Goal: Information Seeking & Learning: Learn about a topic

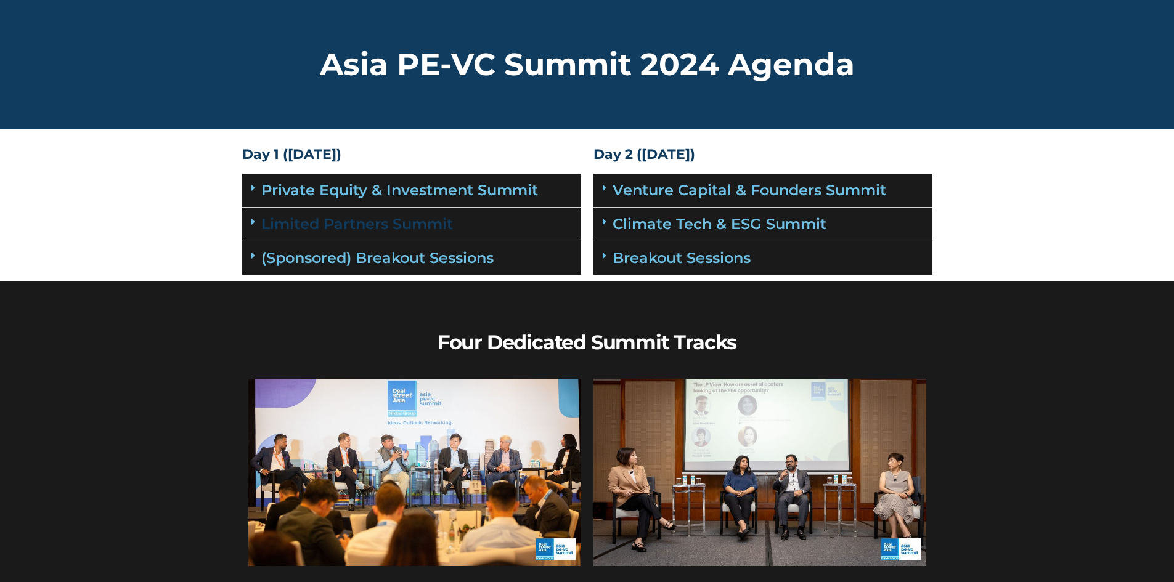
click at [374, 217] on link "Limited Partners Summit" at bounding box center [357, 224] width 192 height 18
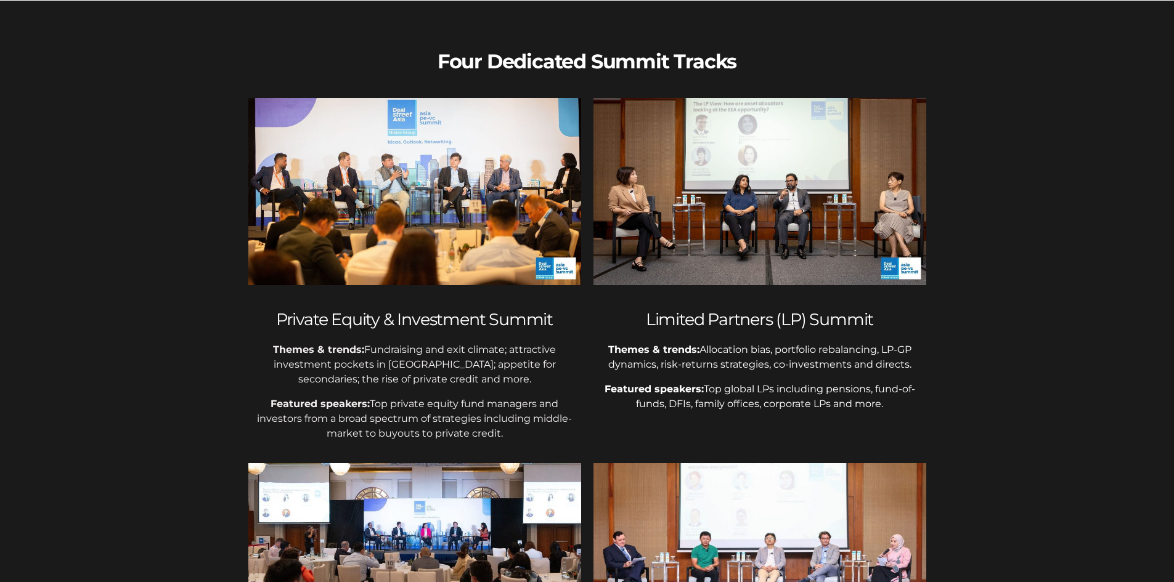
scroll to position [1417, 0]
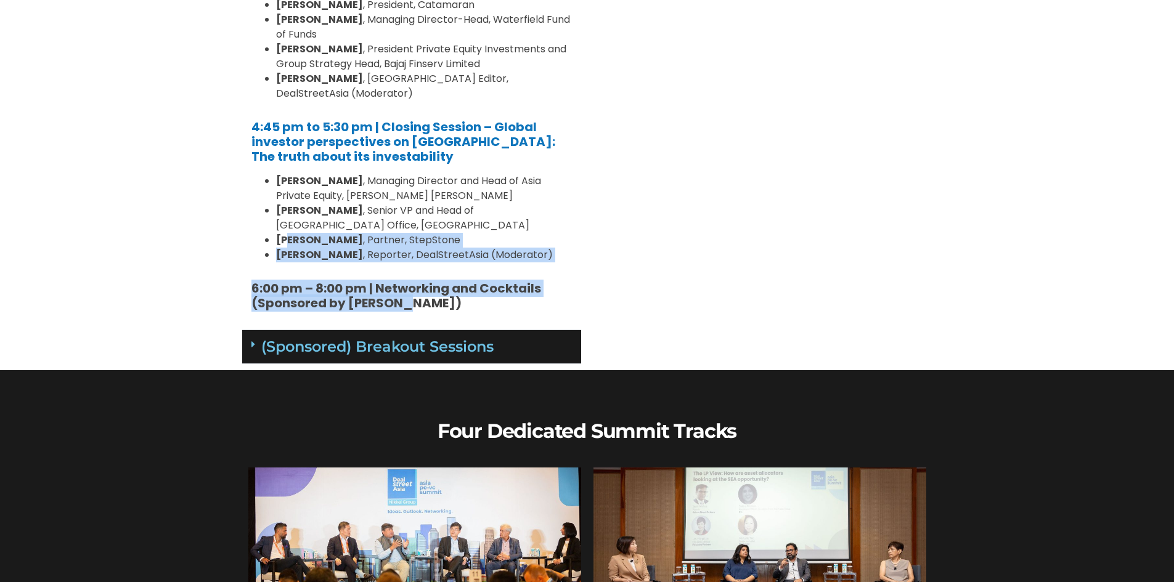
drag, startPoint x: 469, startPoint y: 262, endPoint x: 286, endPoint y: 193, distance: 195.5
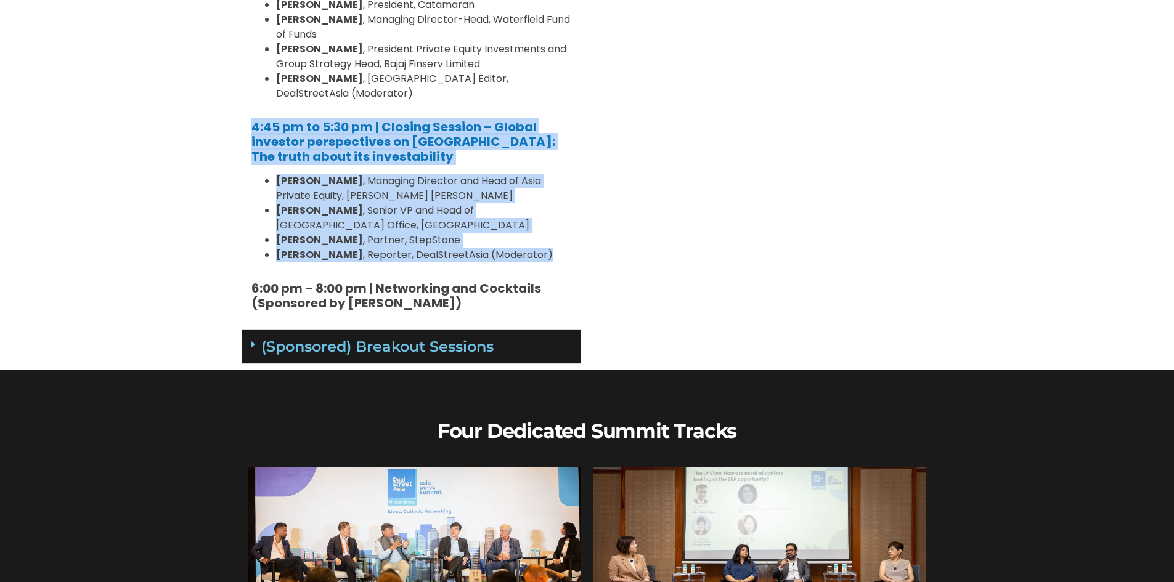
drag, startPoint x: 509, startPoint y: 209, endPoint x: 245, endPoint y: 99, distance: 286.1
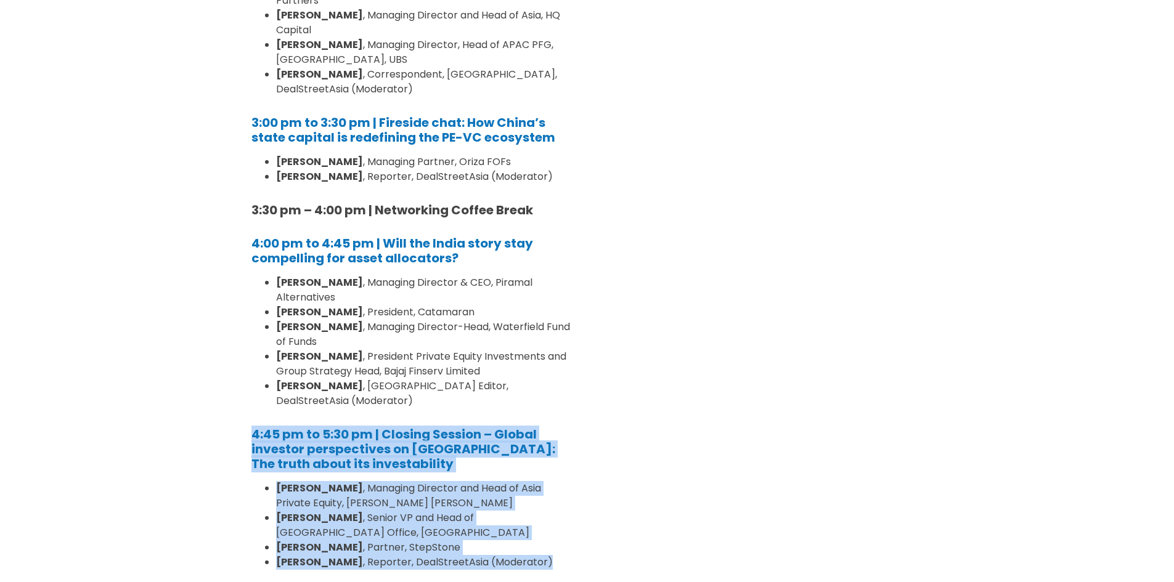
scroll to position [1109, 0]
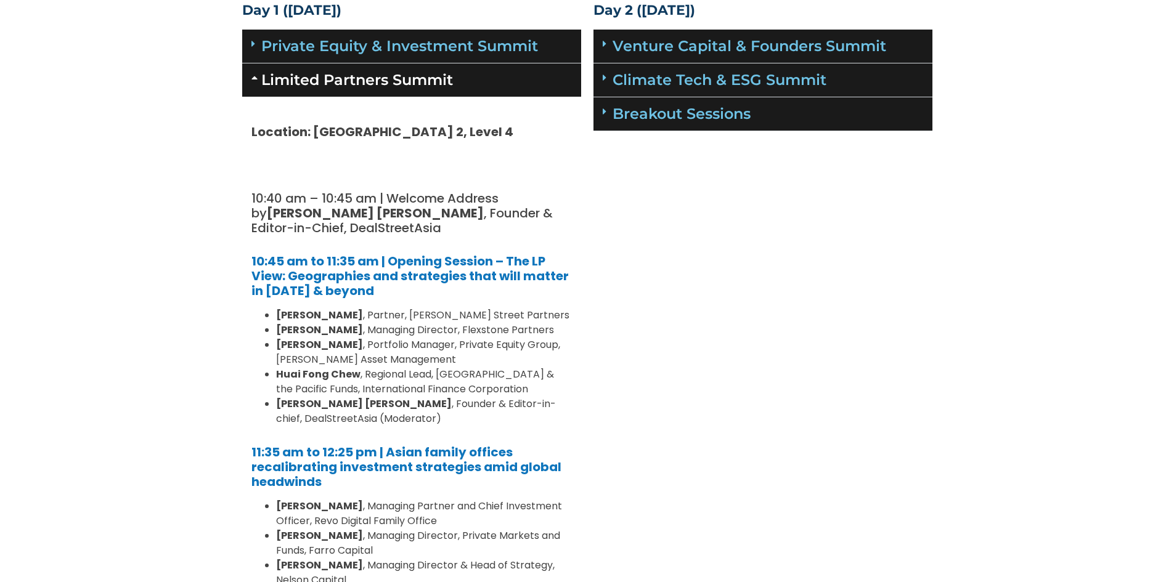
scroll to position [0, 0]
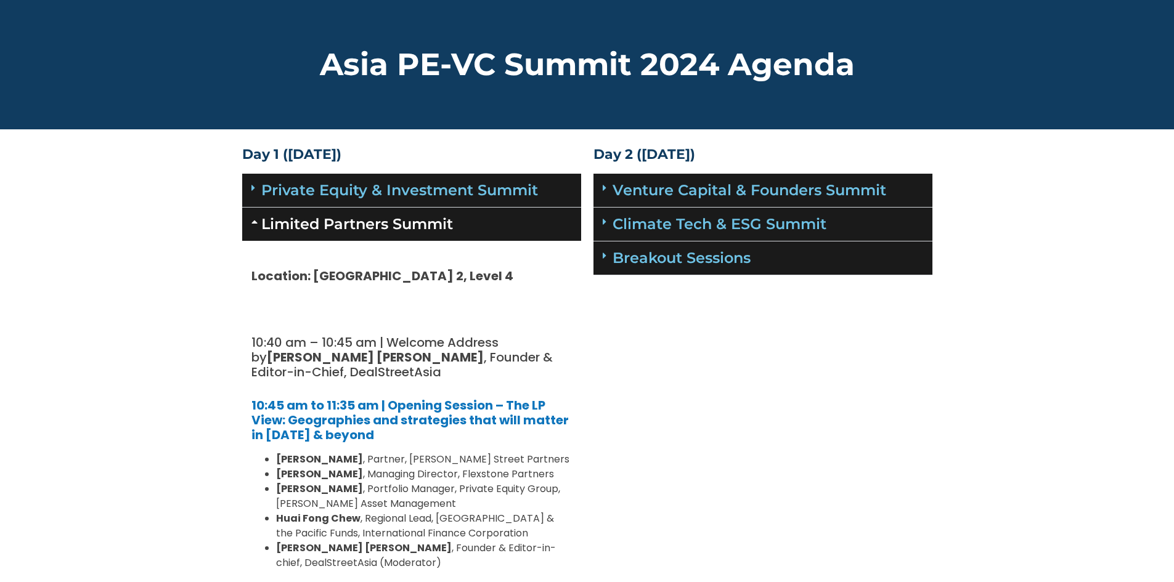
click at [288, 219] on link "Limited Partners Summit" at bounding box center [357, 224] width 192 height 18
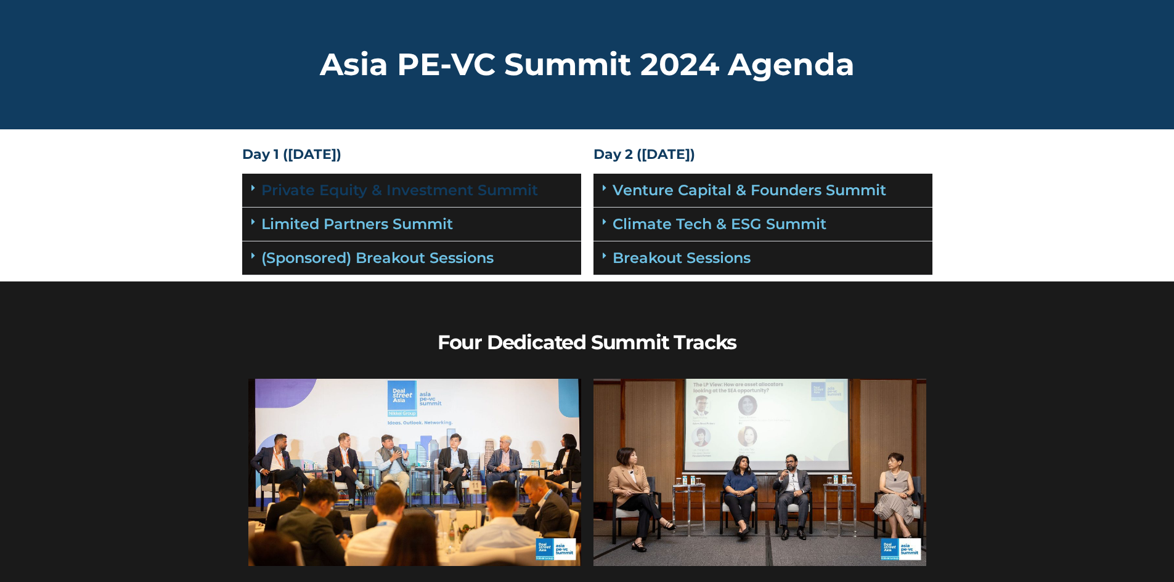
click at [276, 194] on link "Private Equity & Investment Summit" at bounding box center [399, 190] width 277 height 18
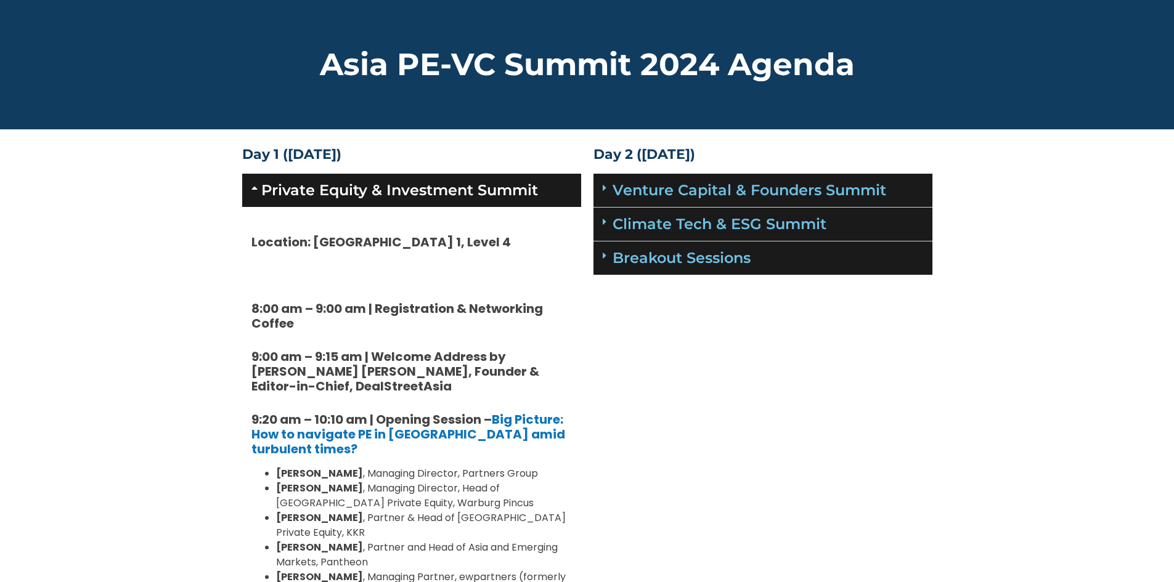
click at [258, 184] on icon at bounding box center [256, 188] width 10 height 10
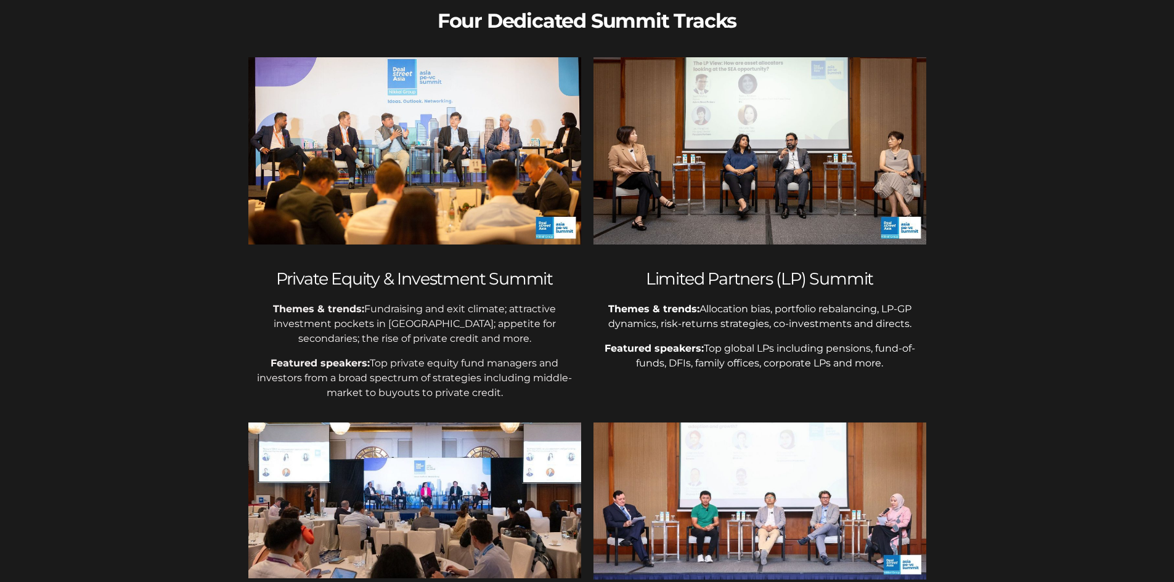
scroll to position [370, 0]
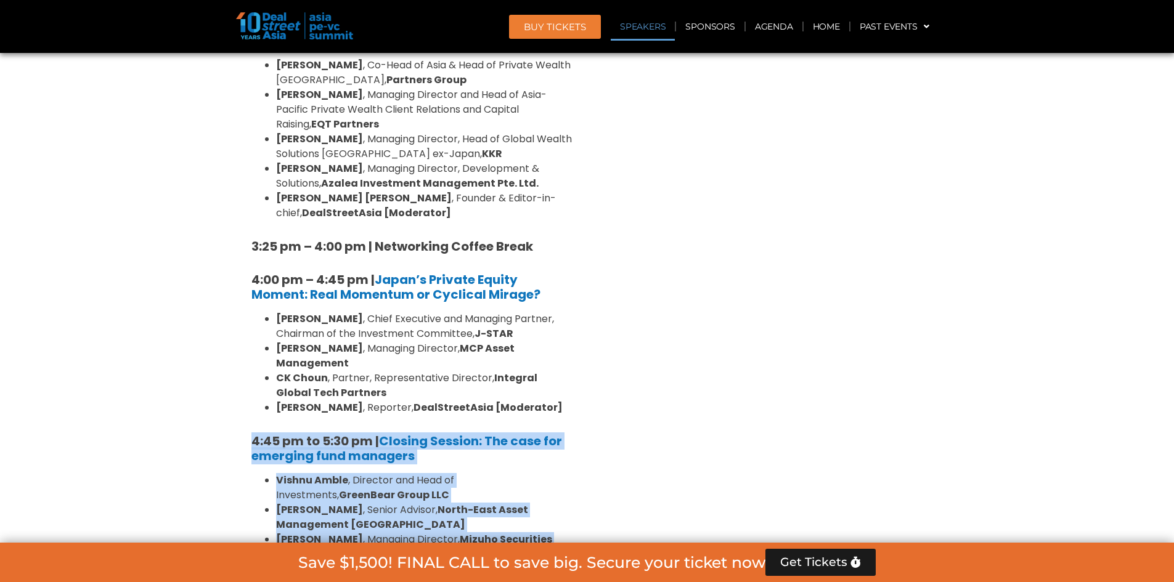
scroll to position [1725, 0]
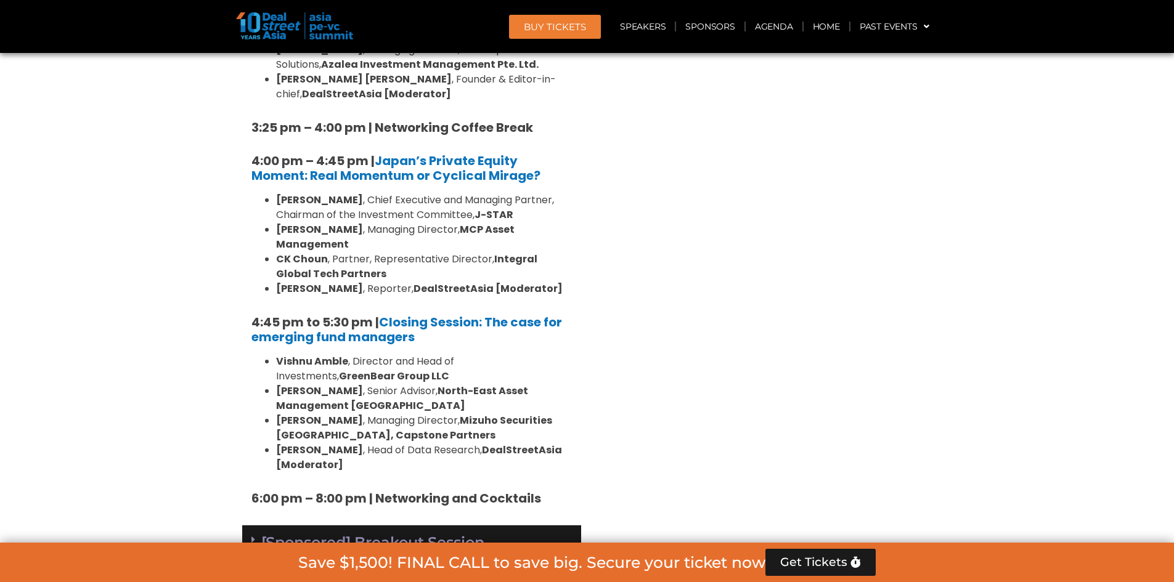
drag, startPoint x: 480, startPoint y: 439, endPoint x: 400, endPoint y: 391, distance: 93.4
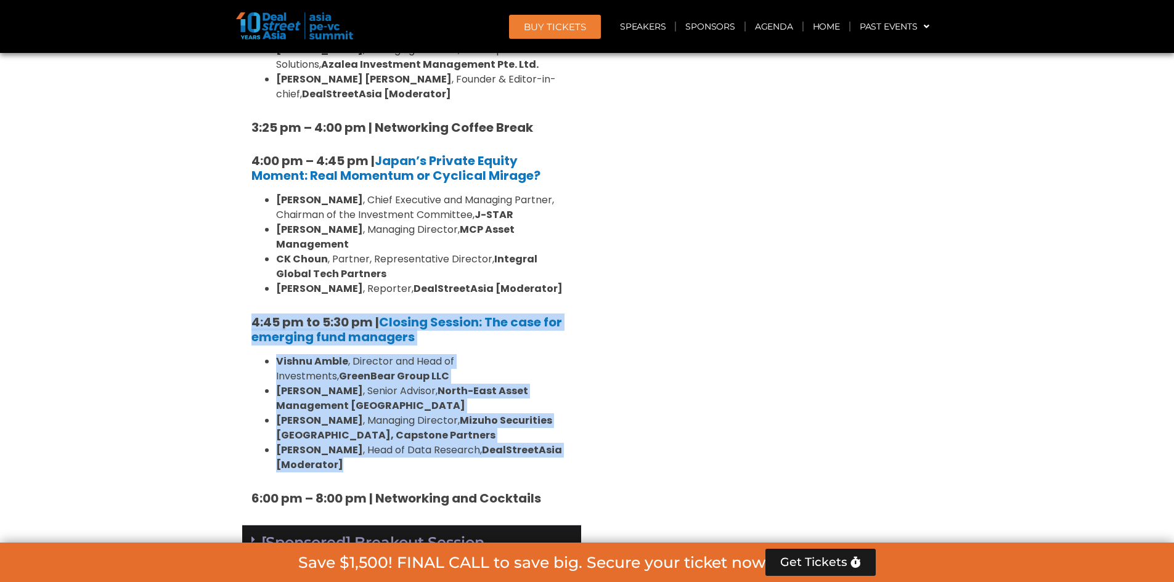
drag, startPoint x: 384, startPoint y: 384, endPoint x: 216, endPoint y: 254, distance: 213.0
copy div "4:45 pm to 5:30 pm | Closing Session: The case for emerging fund managers [PERS…"
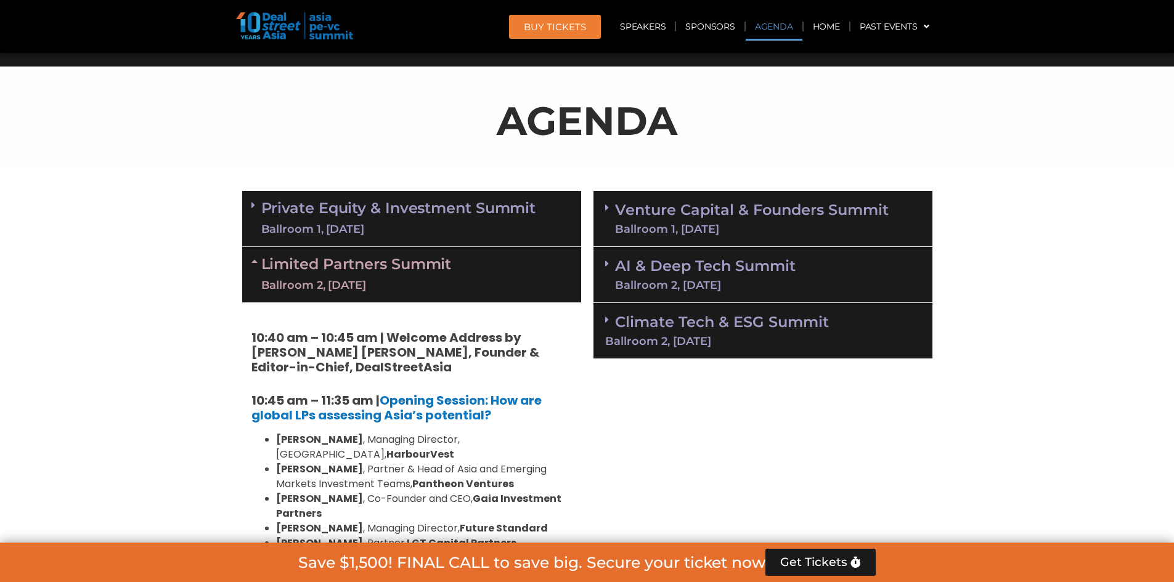
scroll to position [616, 0]
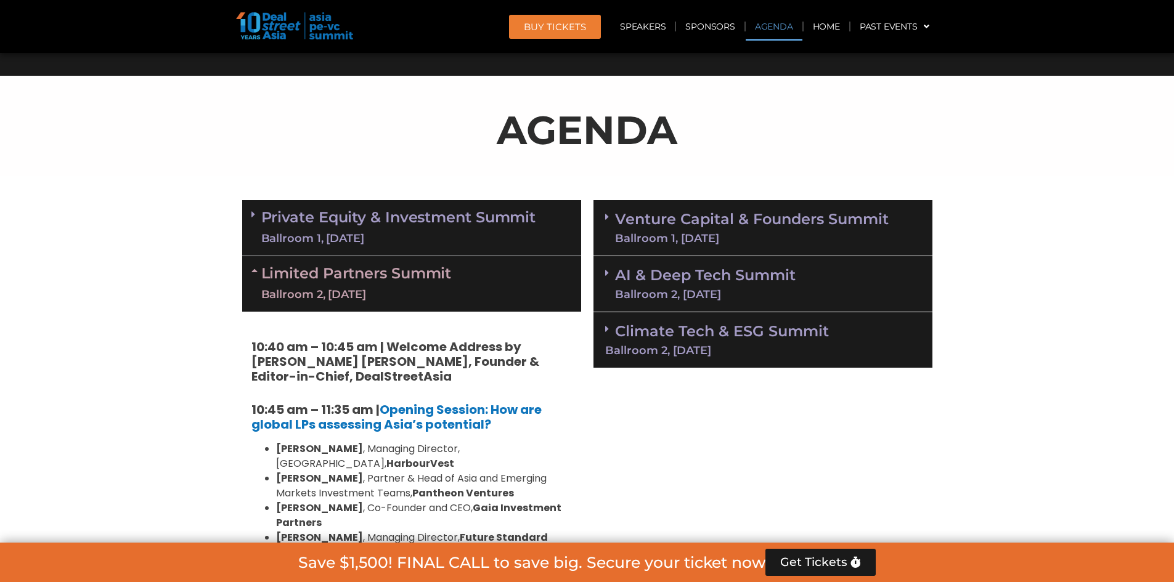
drag, startPoint x: 465, startPoint y: 400, endPoint x: 457, endPoint y: 387, distance: 14.7
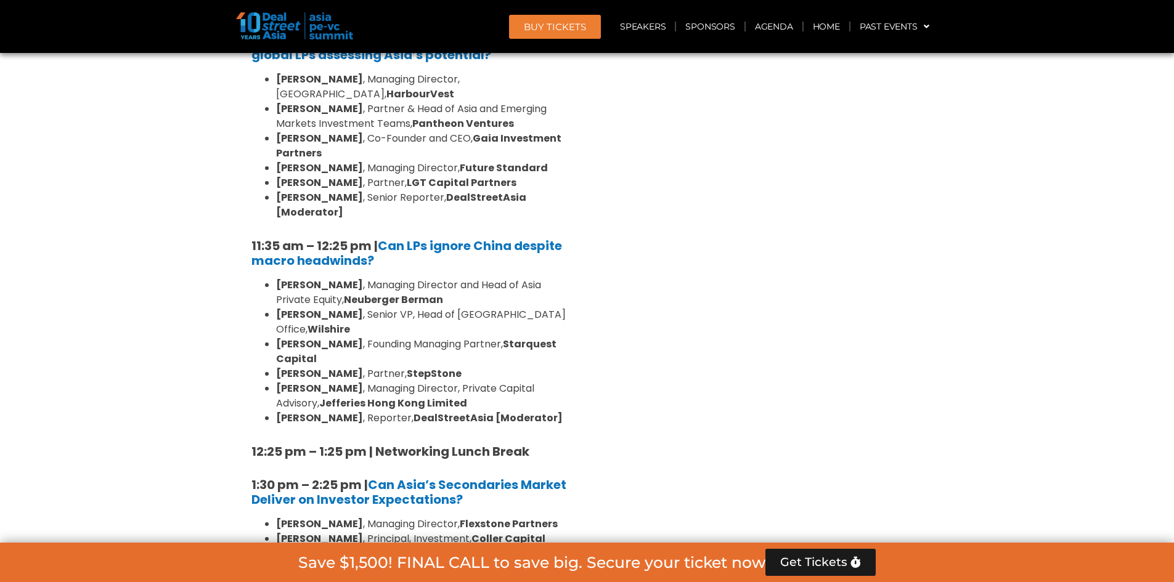
scroll to position [739, 0]
